Goal: Check status: Check status

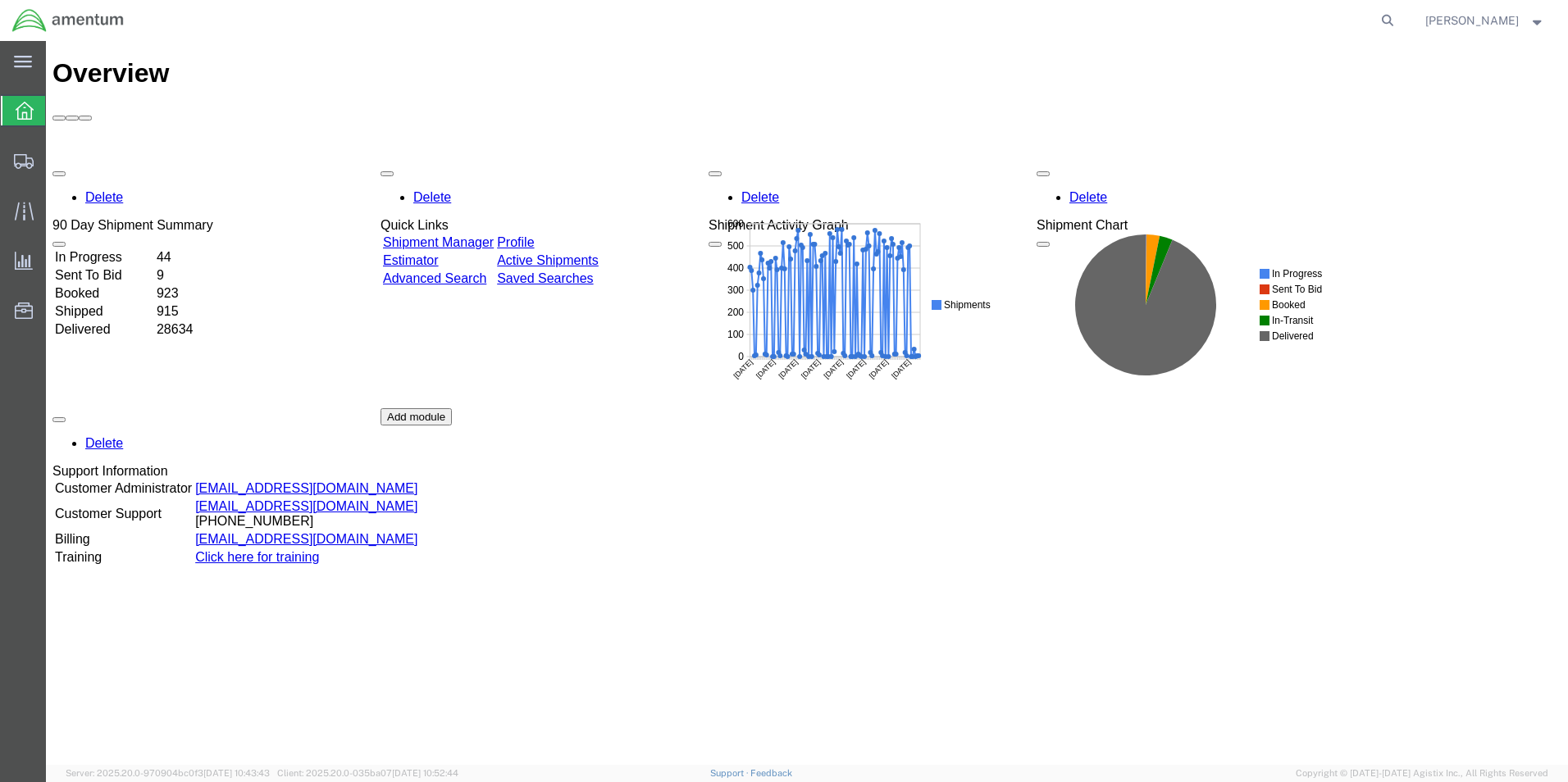
click at [1393, 18] on agx-global-search at bounding box center [1139, 21] width 525 height 41
click at [1399, 18] on icon at bounding box center [1388, 21] width 23 height 23
click at [1130, 27] on input "search" at bounding box center [1127, 21] width 498 height 39
paste input "93072618908"
type input "393072618908"
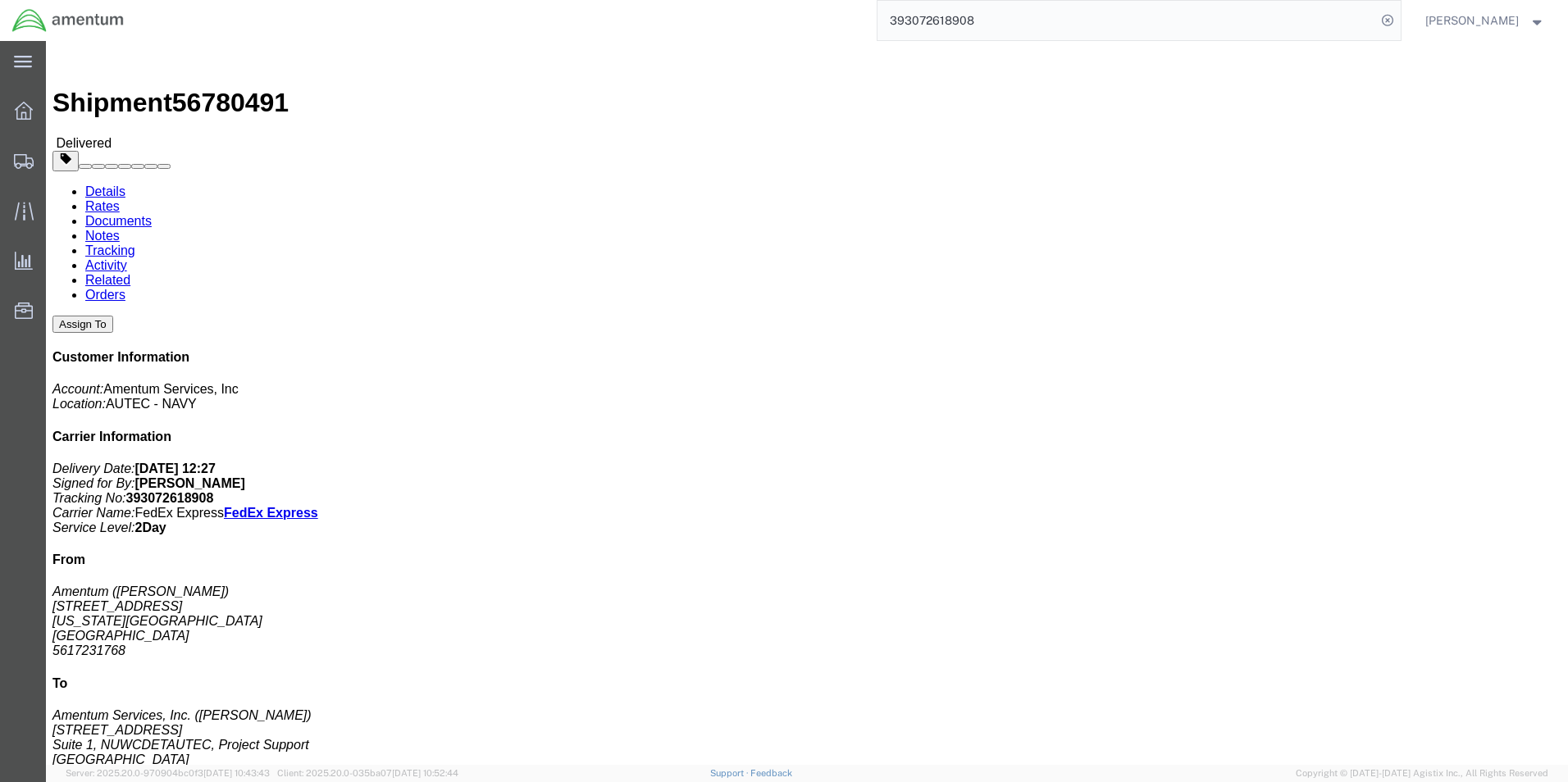
drag, startPoint x: 997, startPoint y: 194, endPoint x: 1172, endPoint y: 197, distance: 175.0
click p "Shipment Id Number: [DATE] Project Number: 4732.C0.03RJ.14090400.835E018 Depart…"
copy b "4732.C0.03RJ.14090400.835E018"
drag, startPoint x: 996, startPoint y: 190, endPoint x: 1176, endPoint y: 189, distance: 180.0
click p "Shipment Id Number: [DATE] Project Number: 4732.C0.03RJ.14090400.835E018 Depart…"
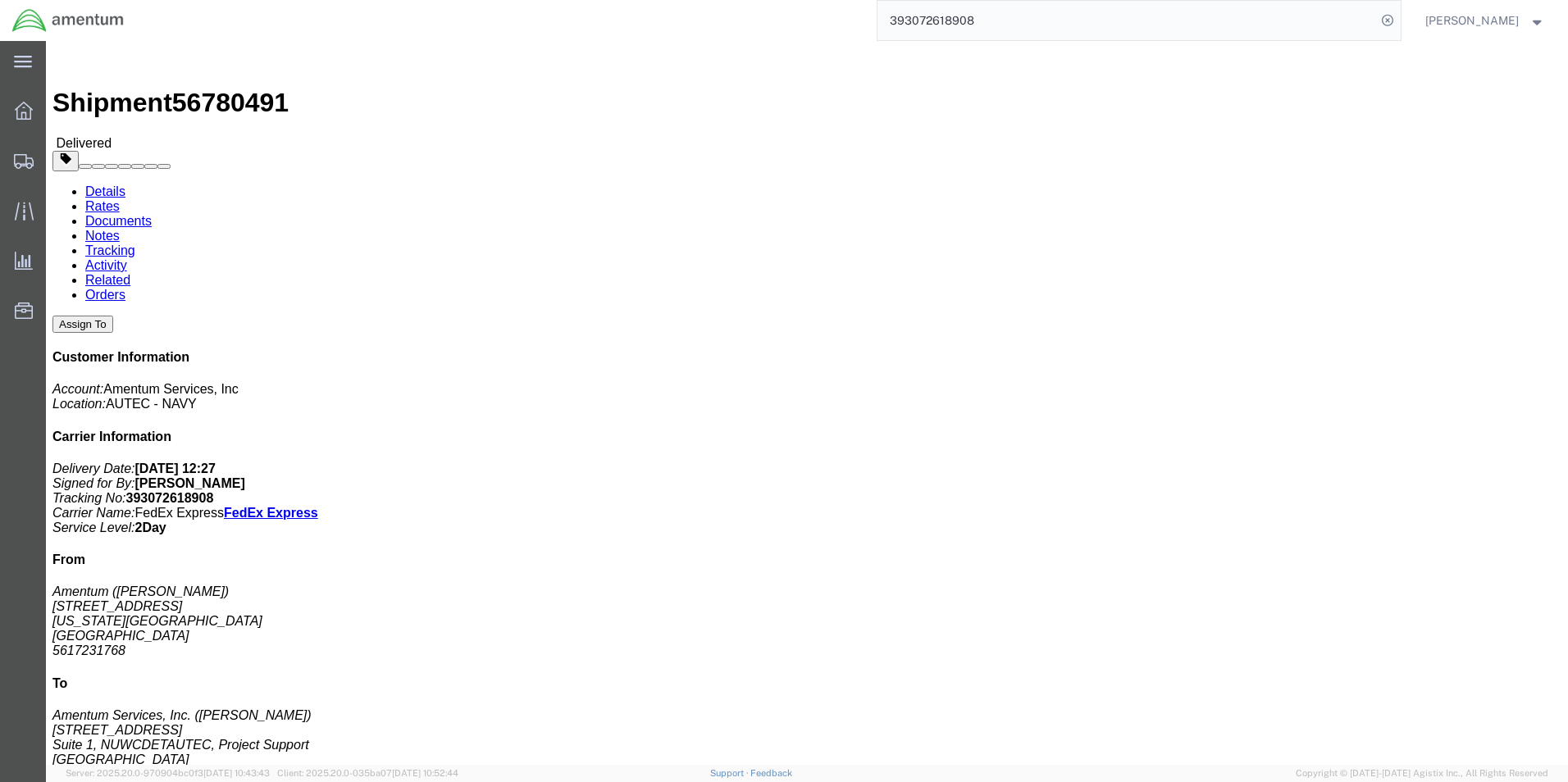
copy b "4732.C0.03RJ.14090400.835E018"
